Goal: Task Accomplishment & Management: Manage account settings

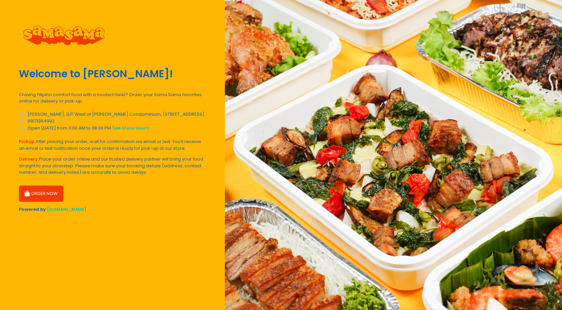
click at [52, 196] on button "ORDER NOW" at bounding box center [41, 193] width 45 height 16
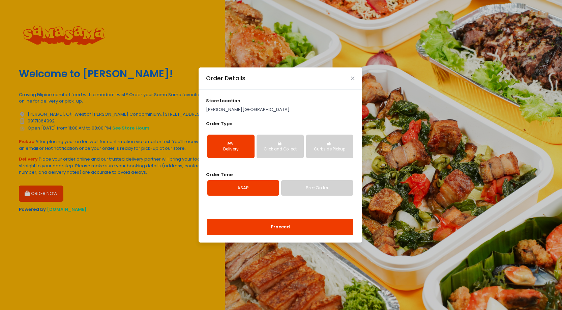
click at [296, 231] on button "Proceed" at bounding box center [280, 227] width 146 height 16
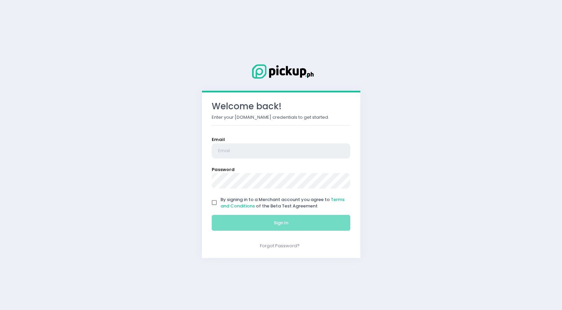
click at [252, 145] on input "email" at bounding box center [281, 151] width 139 height 16
type input "admin@samasama.ph"
click at [215, 203] on input "By signing in to a Merchant account you agree to Terms and Conditions of the Be…" at bounding box center [214, 202] width 13 height 13
checkbox input "true"
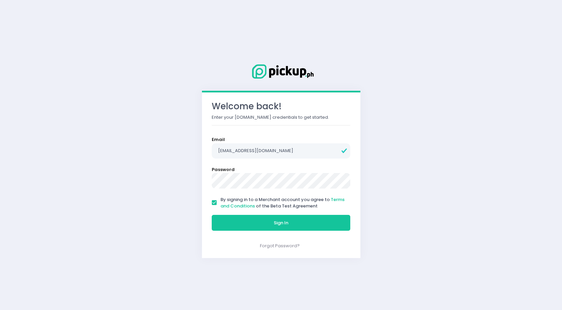
click at [293, 214] on div "Sign In" at bounding box center [280, 222] width 147 height 23
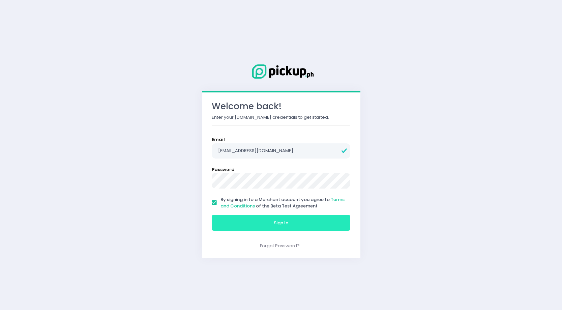
click at [293, 219] on button "Sign In" at bounding box center [281, 223] width 139 height 16
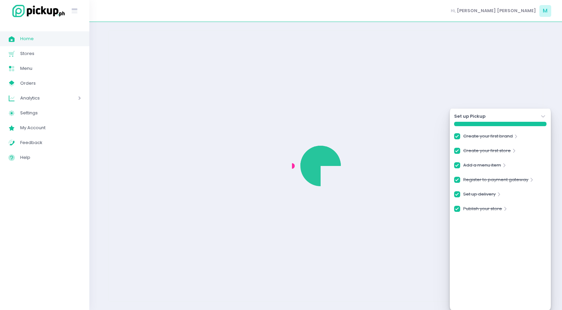
checkbox input "true"
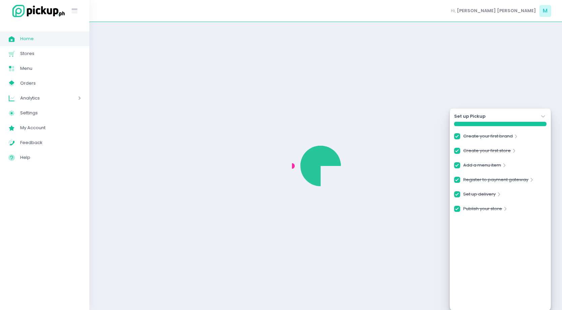
checkbox input "true"
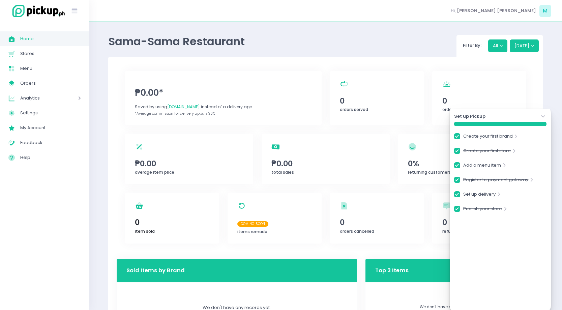
click at [158, 193] on div "item sold Created with Sketch. 0 item sold" at bounding box center [172, 218] width 94 height 51
checkbox input "true"
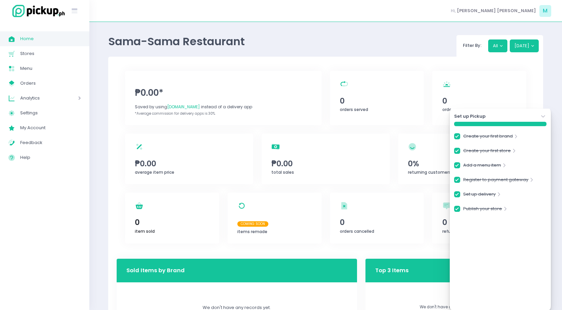
checkbox input "true"
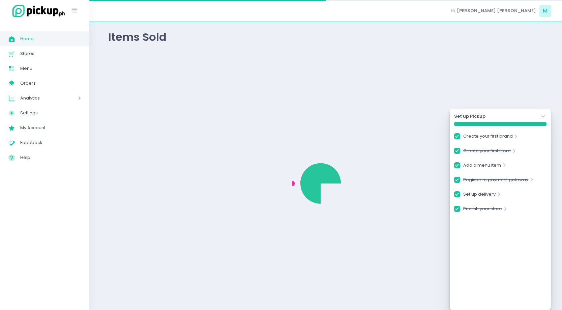
checkbox input "true"
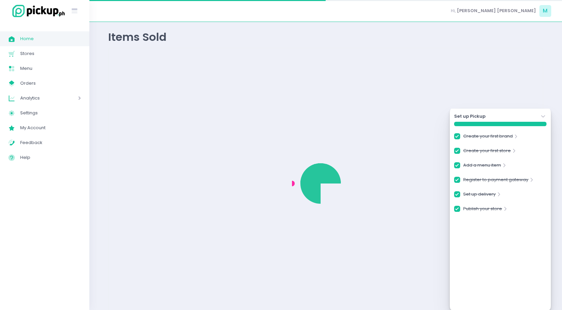
checkbox input "true"
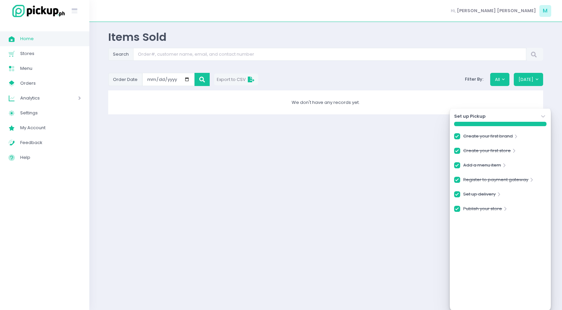
click at [544, 114] on icon "Stockholm-icons / Navigation / Angle-down Created with Sketch." at bounding box center [543, 116] width 7 height 7
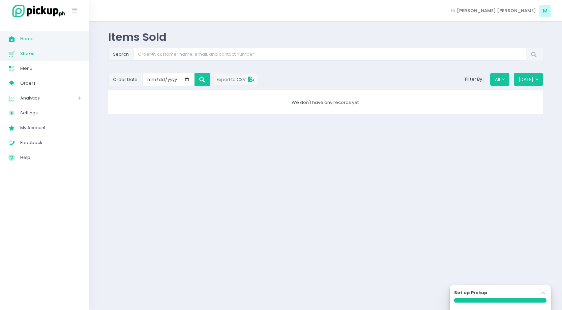
click at [23, 60] on link "Stores Created with Sketch. Stores" at bounding box center [44, 53] width 89 height 15
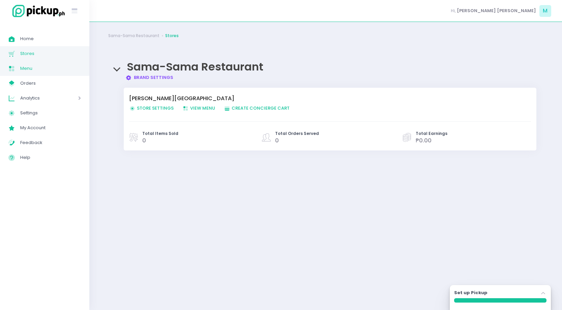
click at [29, 67] on span "Menu" at bounding box center [50, 68] width 61 height 9
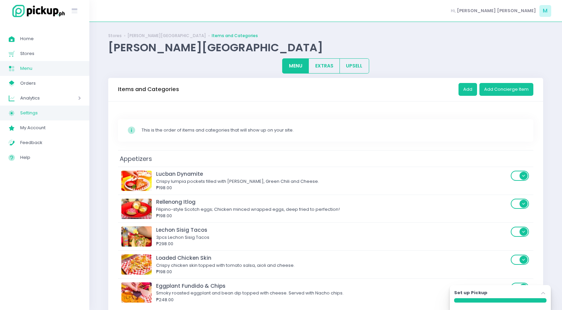
click at [39, 113] on span "Settings" at bounding box center [50, 113] width 61 height 9
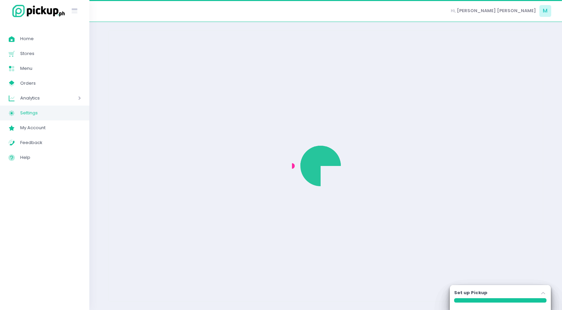
select select "active"
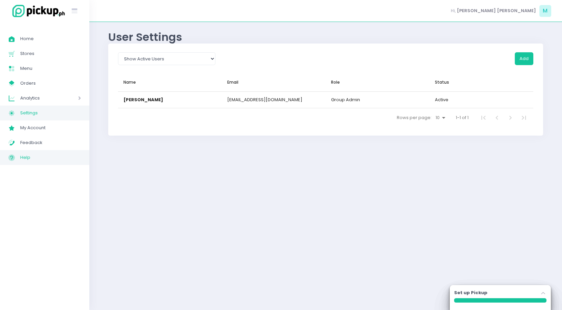
click at [45, 155] on span "Help" at bounding box center [50, 157] width 61 height 9
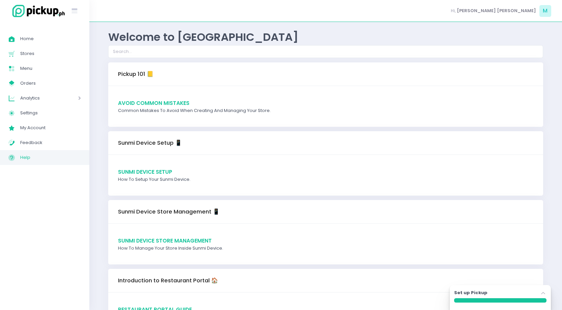
click at [165, 103] on span "Avoid Common Mistakes" at bounding box center [153, 102] width 71 height 7
click at [163, 171] on span "Sunmi Device Setup" at bounding box center [145, 171] width 54 height 7
click at [149, 173] on span "Sunmi Device Setup" at bounding box center [145, 171] width 54 height 7
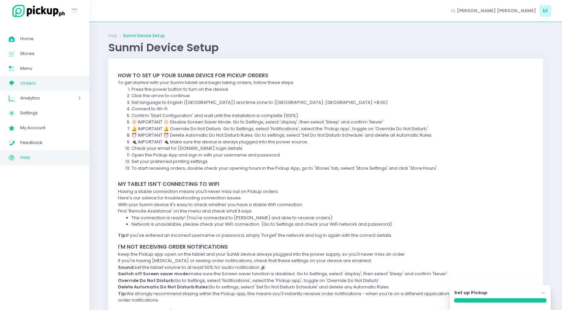
click at [27, 79] on span "Orders" at bounding box center [50, 83] width 61 height 9
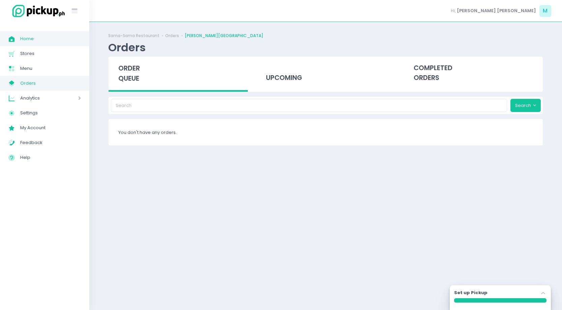
click at [39, 42] on span "Home" at bounding box center [50, 38] width 61 height 9
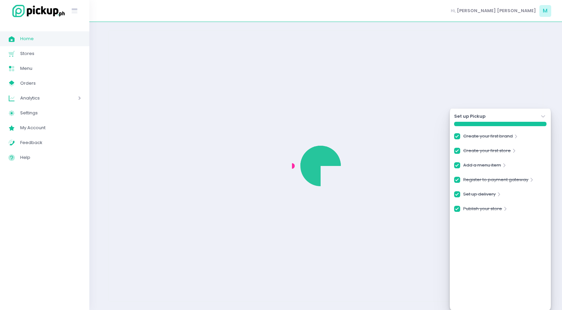
checkbox input "true"
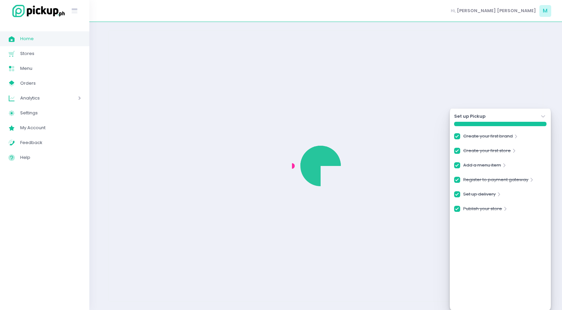
checkbox input "true"
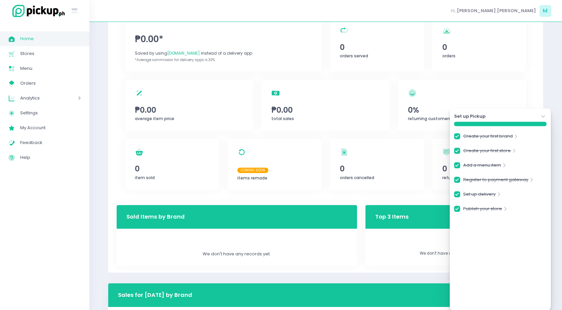
scroll to position [116, 0]
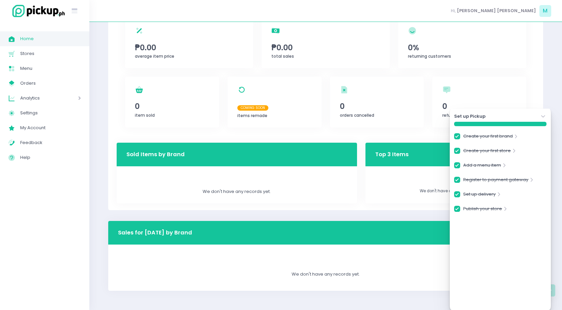
click at [538, 115] on div "Set up Pickup Stockholm-icons / Navigation / Angle-down Created with Sketch." at bounding box center [500, 116] width 92 height 7
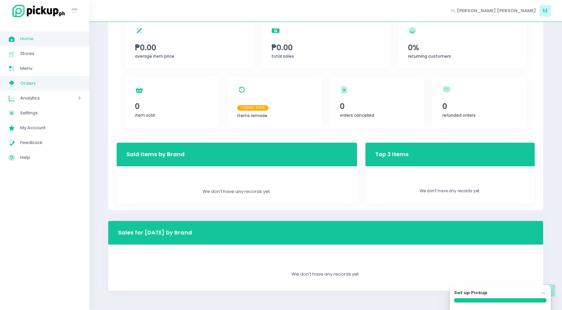
click at [46, 87] on span "Orders" at bounding box center [50, 83] width 61 height 9
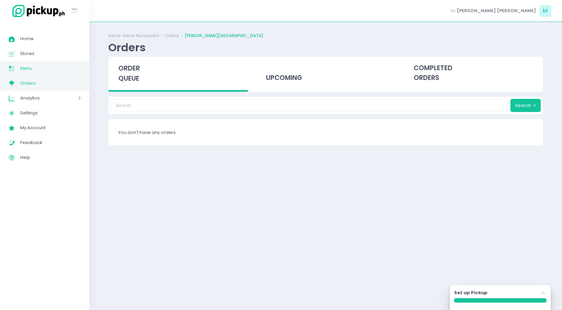
click at [48, 73] on link "Menu Created with Sketch. Menu" at bounding box center [44, 68] width 89 height 15
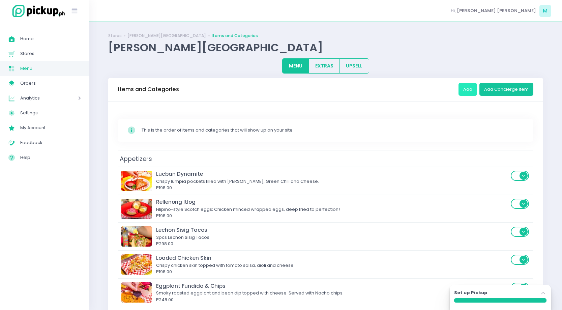
click at [466, 93] on button "Add" at bounding box center [468, 89] width 19 height 13
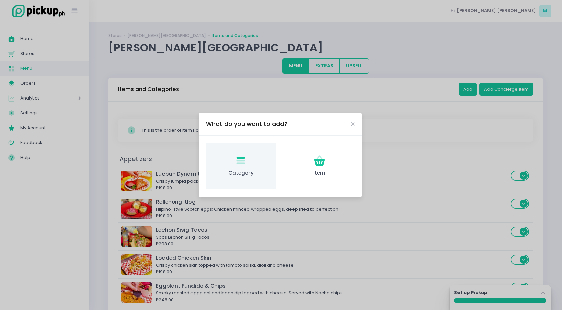
click at [236, 155] on icon "Category Created with Sketch." at bounding box center [240, 160] width 13 height 13
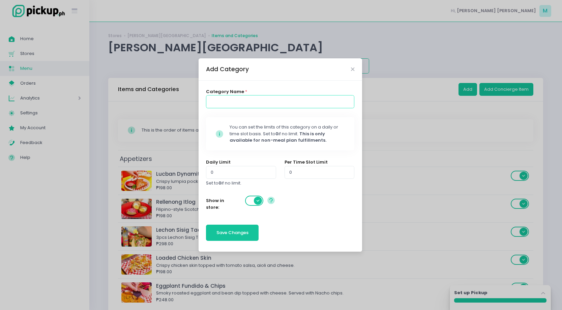
click at [241, 99] on input at bounding box center [280, 101] width 148 height 13
type input "Sama Sama Sauces"
click at [235, 239] on button "Save Changes" at bounding box center [232, 233] width 53 height 16
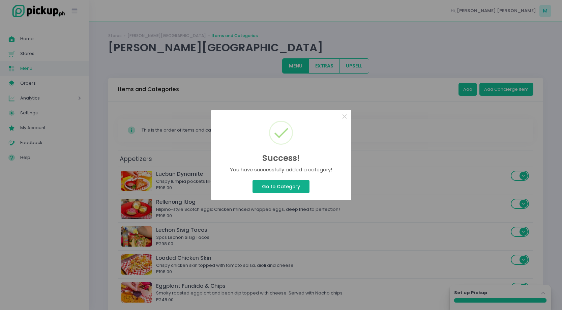
click at [269, 183] on button "Go to Category" at bounding box center [281, 186] width 57 height 13
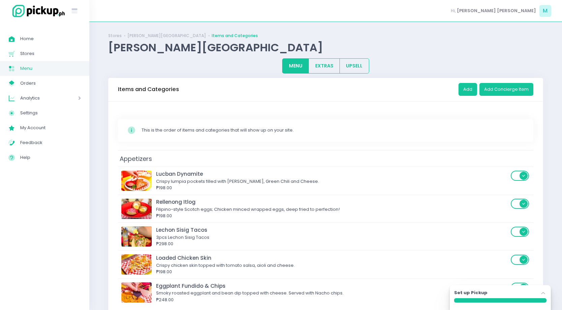
scroll to position [581, 0]
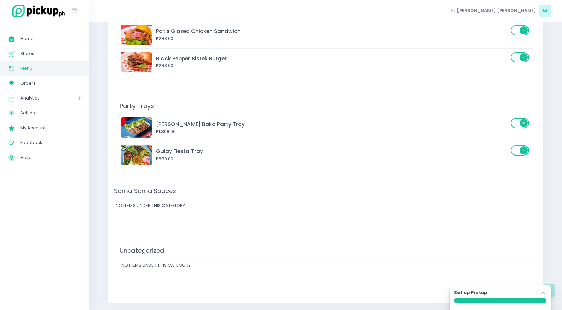
drag, startPoint x: 283, startPoint y: 253, endPoint x: 276, endPoint y: 188, distance: 65.8
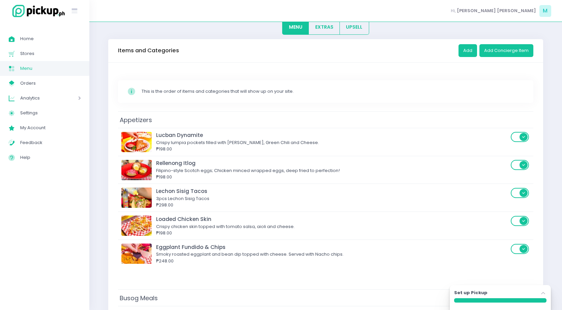
scroll to position [0, 0]
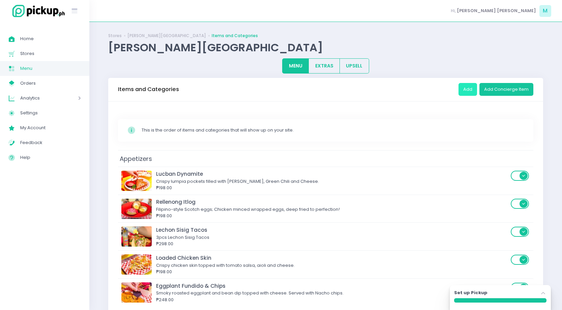
click at [471, 90] on button "Add" at bounding box center [468, 89] width 19 height 13
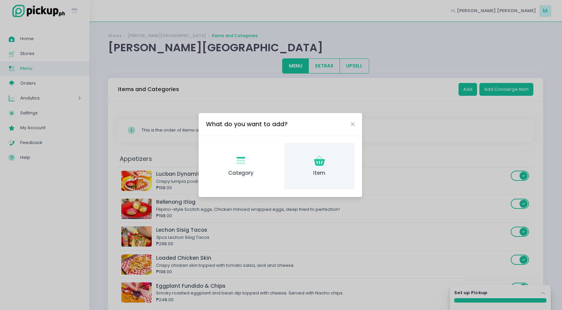
click at [315, 161] on icon at bounding box center [319, 162] width 11 height 7
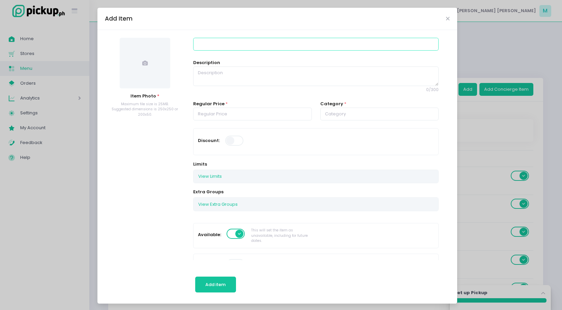
click at [216, 46] on input at bounding box center [315, 44] width 245 height 13
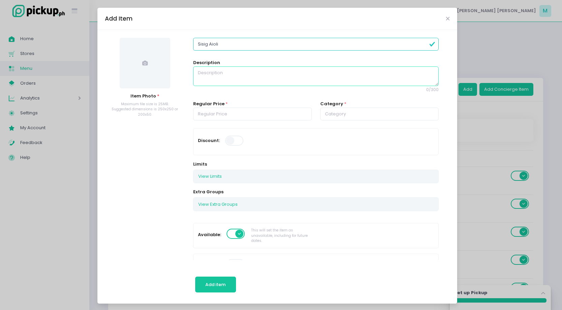
click at [228, 76] on textarea at bounding box center [315, 76] width 245 height 20
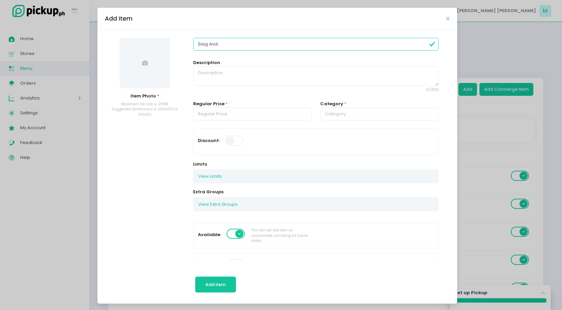
click at [149, 65] on span at bounding box center [145, 63] width 51 height 51
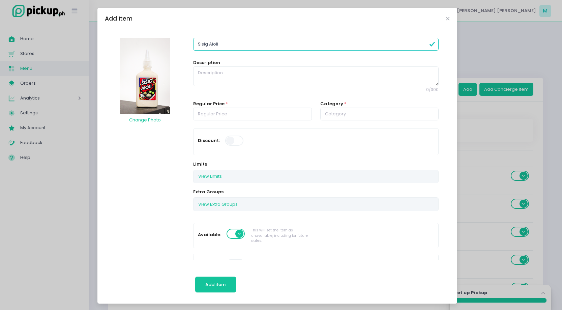
click at [239, 46] on input "Sisig Aioli" at bounding box center [315, 44] width 245 height 13
type input "Sisig Aioli 200mL"
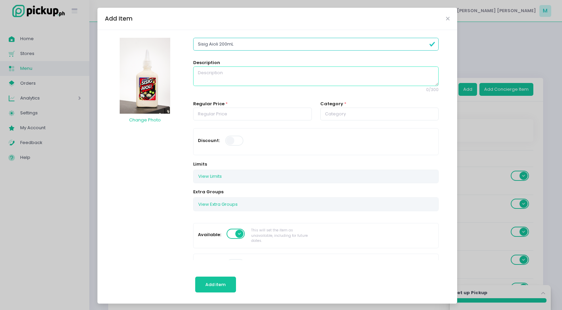
click at [259, 78] on textarea at bounding box center [315, 76] width 245 height 20
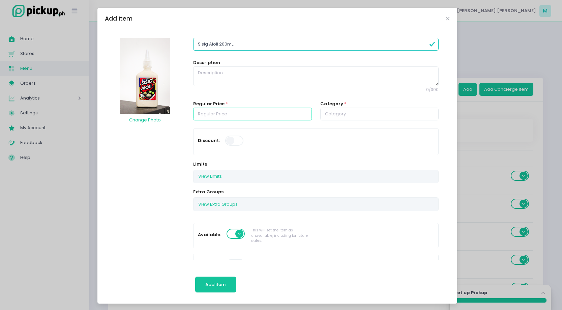
click at [243, 115] on input "number" at bounding box center [252, 114] width 119 height 13
type input "199.00"
click at [273, 128] on div "Discount:" at bounding box center [316, 141] width 245 height 27
click at [219, 285] on span "Add item" at bounding box center [215, 284] width 20 height 6
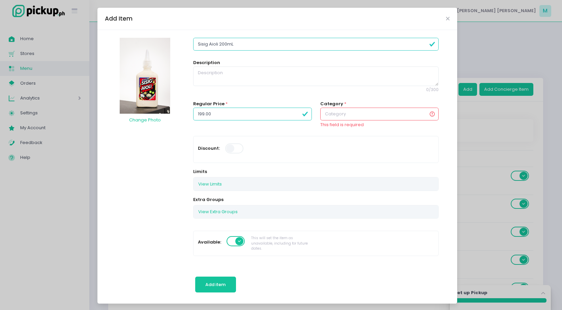
click at [372, 115] on input "text" at bounding box center [379, 114] width 119 height 13
click at [360, 211] on link "Sama Sama Sauces" at bounding box center [379, 208] width 119 height 13
type input "Sama Sama Sauces"
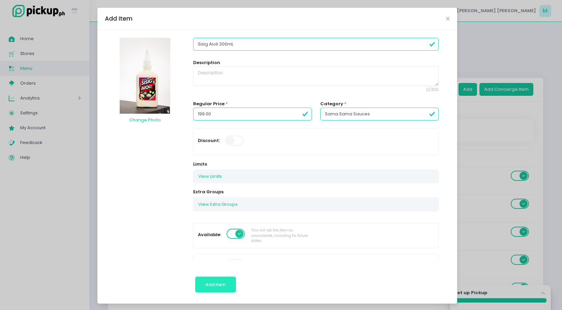
click at [214, 285] on span "Add item" at bounding box center [215, 284] width 20 height 6
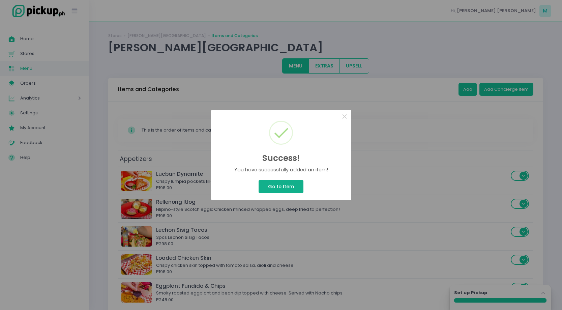
click at [290, 181] on button "Go to Item" at bounding box center [281, 186] width 45 height 13
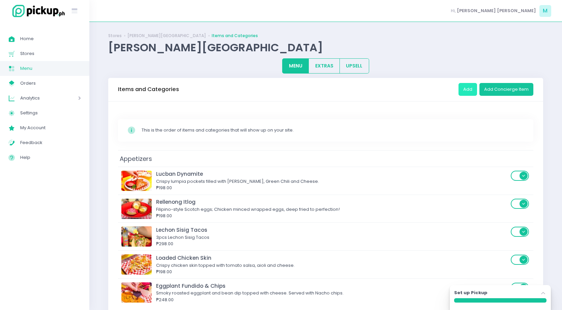
click at [468, 88] on button "Add" at bounding box center [468, 89] width 19 height 13
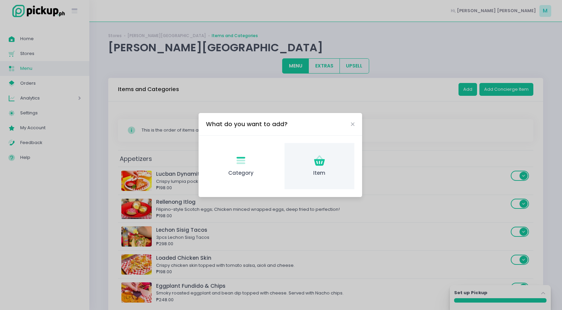
click at [326, 158] on icon "Item Created with Sketch." at bounding box center [319, 160] width 13 height 13
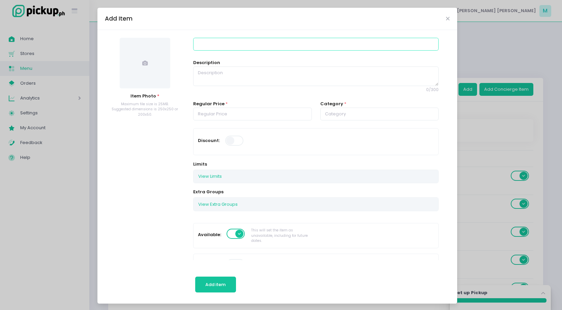
click at [207, 42] on input at bounding box center [315, 44] width 245 height 13
type input "Banana Hot Sauce 200mL"
click at [246, 118] on input "number" at bounding box center [252, 114] width 119 height 13
type input "2"
type input "199.00"
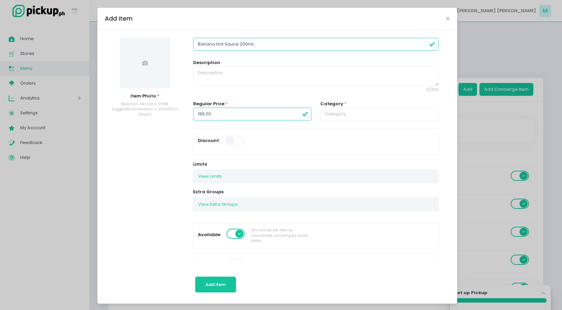
click at [139, 54] on span at bounding box center [145, 63] width 51 height 51
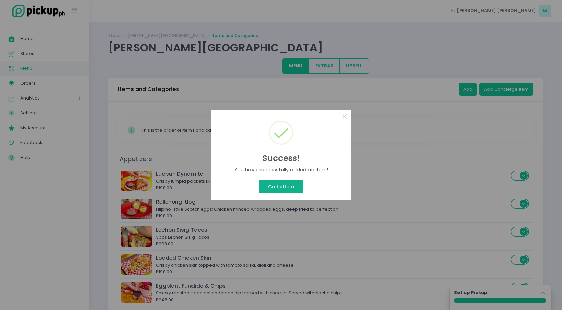
click at [295, 184] on button "Go to Item" at bounding box center [281, 186] width 45 height 13
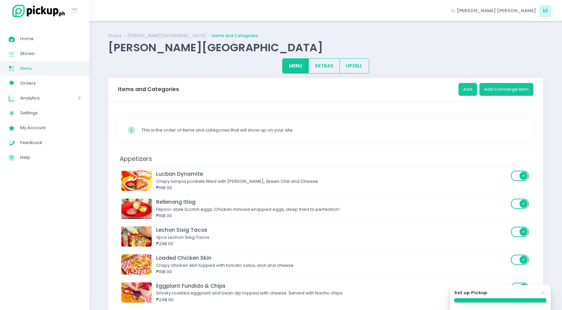
scroll to position [621, 0]
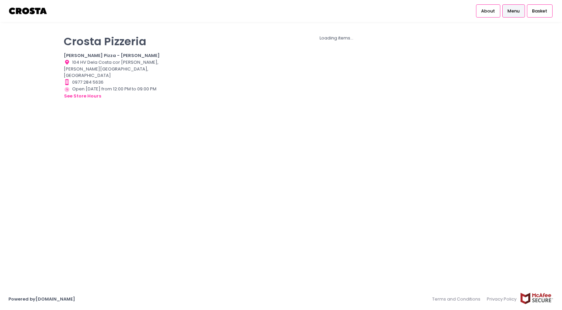
click at [157, 67] on div "Location Created with Sketch. 104 HV Dela Costa cor LP Leviste, Salcedo Village…" at bounding box center [115, 69] width 102 height 20
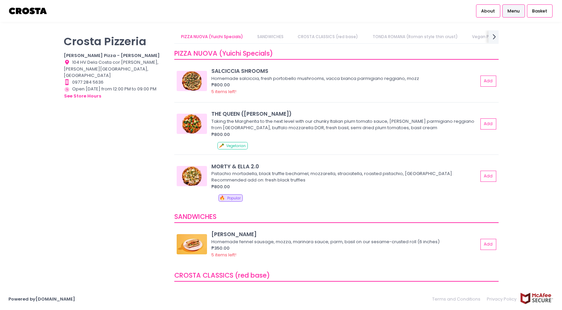
click at [270, 38] on link "SANDWICHES" at bounding box center [270, 36] width 39 height 13
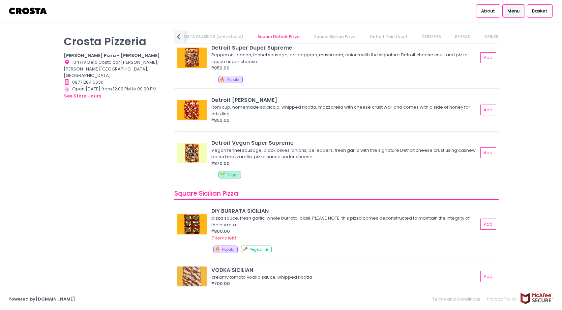
scroll to position [0, 90]
